Goal: Register for event/course

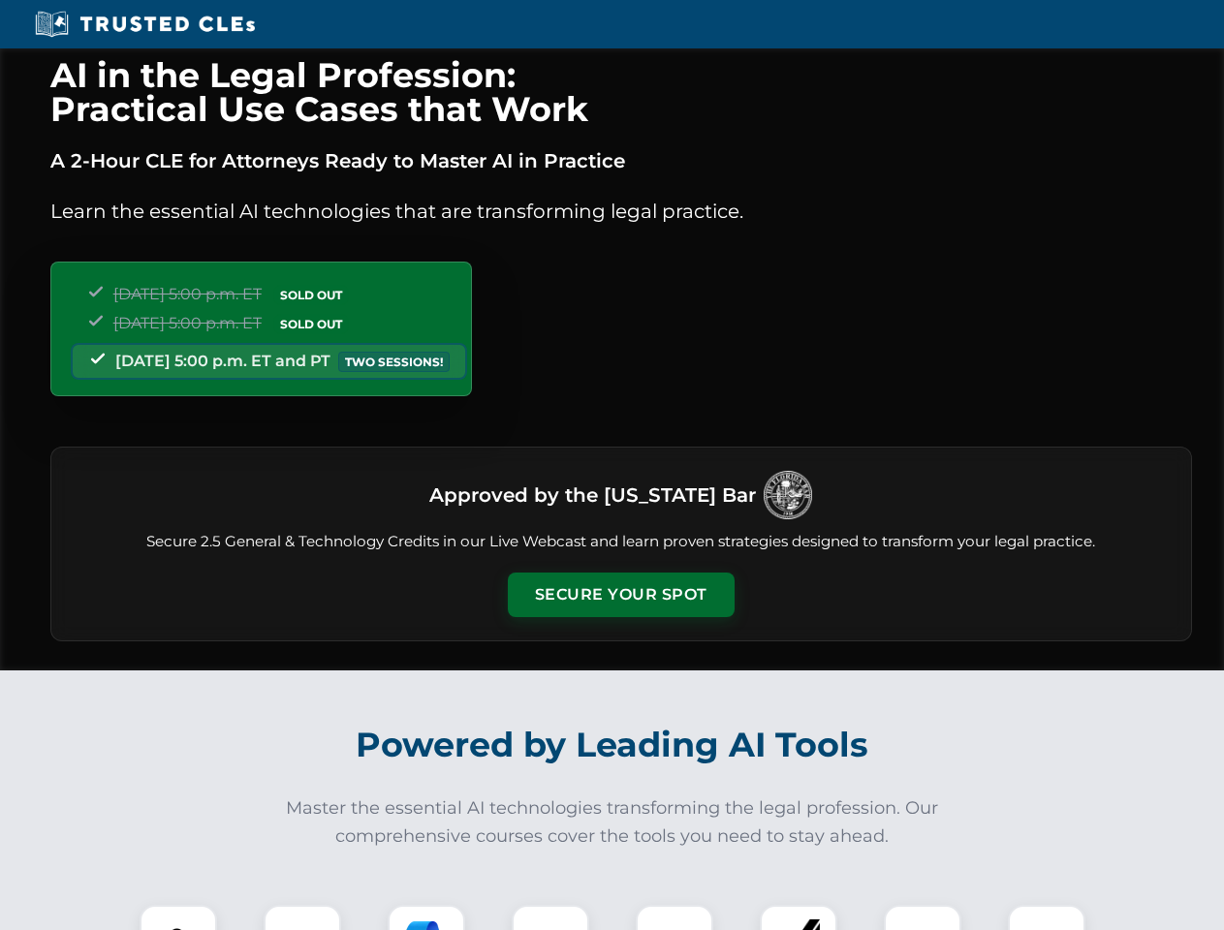
click at [620, 595] on button "Secure Your Spot" at bounding box center [621, 595] width 227 height 45
click at [178, 918] on img at bounding box center [178, 944] width 56 height 56
click at [302, 918] on div at bounding box center [303, 944] width 78 height 78
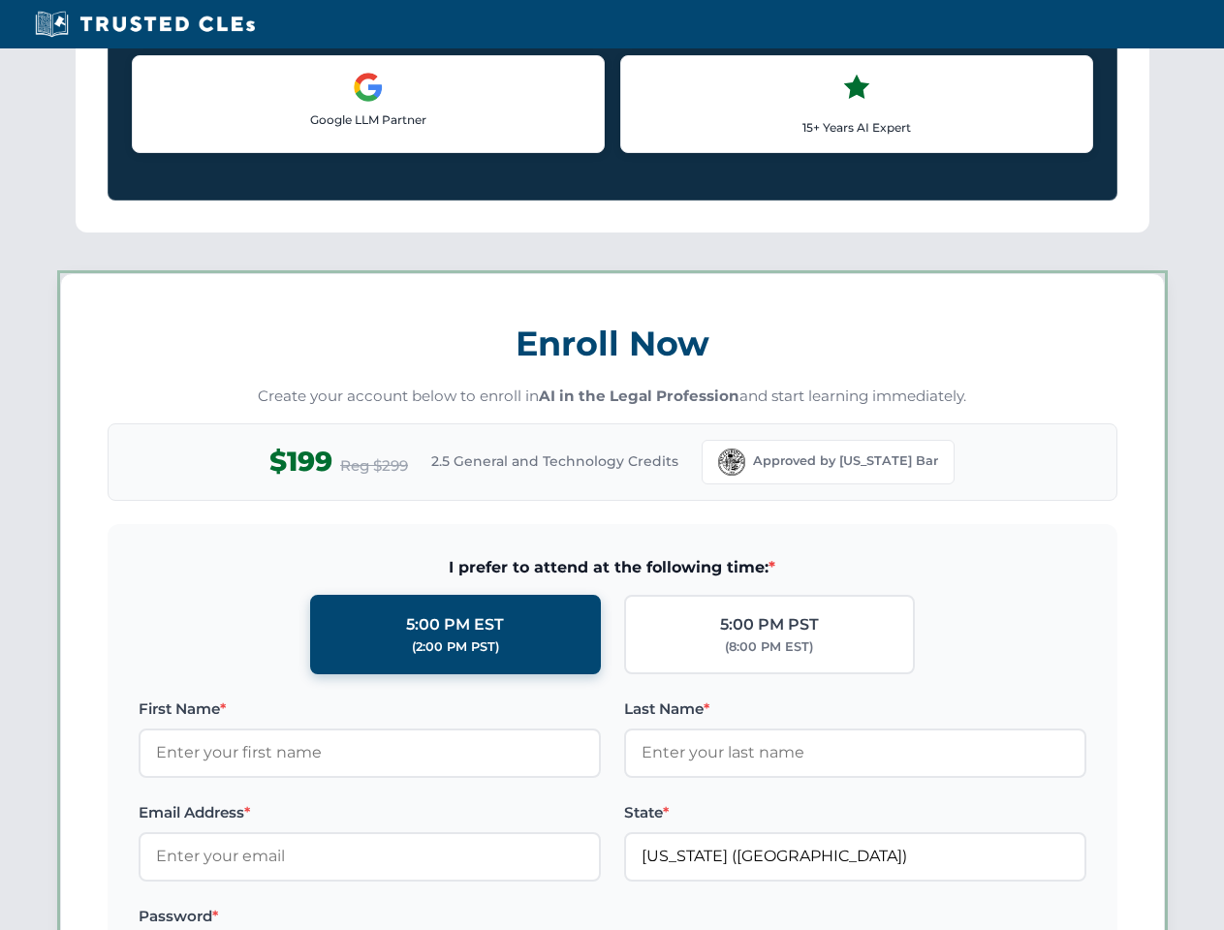
click at [550, 918] on label "Password *" at bounding box center [370, 916] width 462 height 23
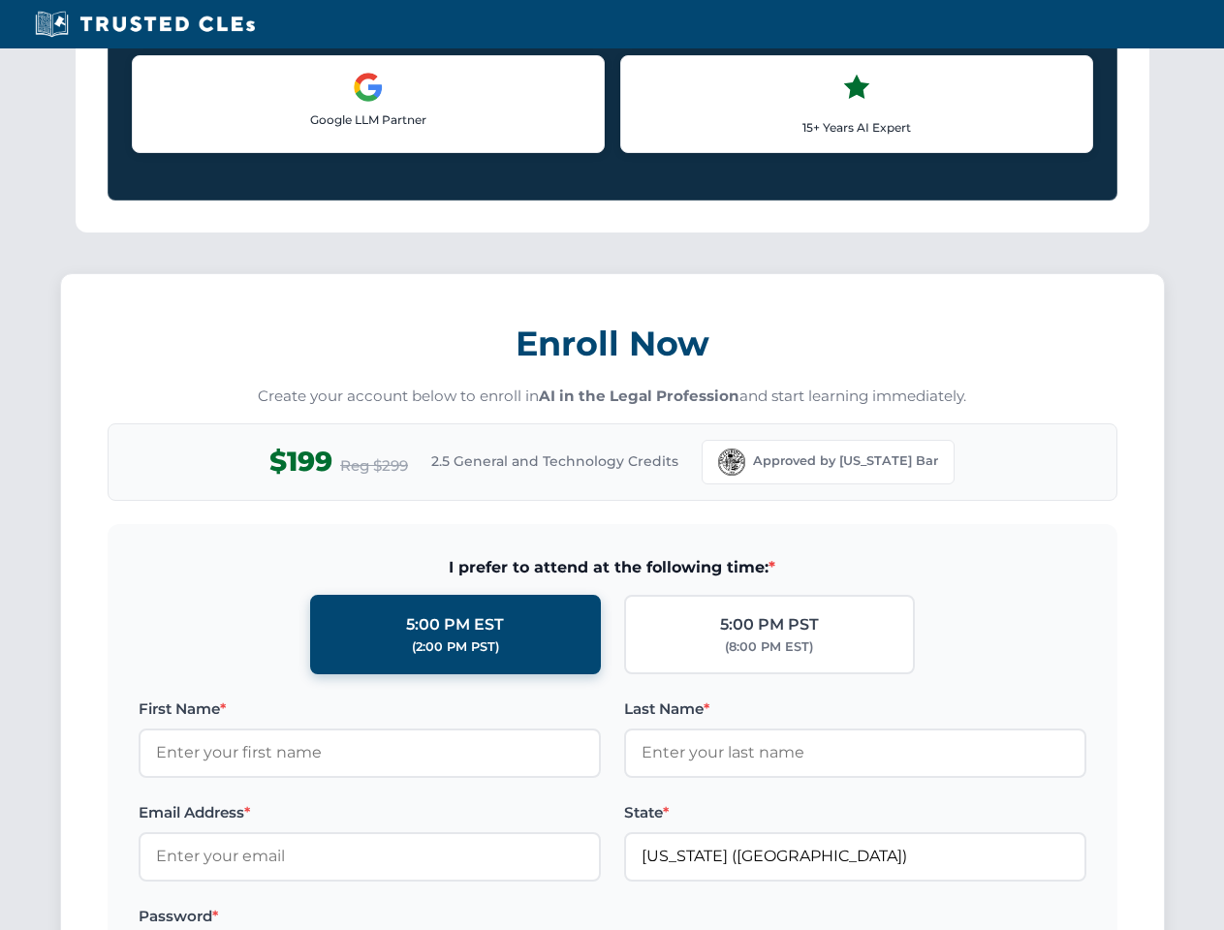
scroll to position [1902, 0]
